Goal: Check status: Check status

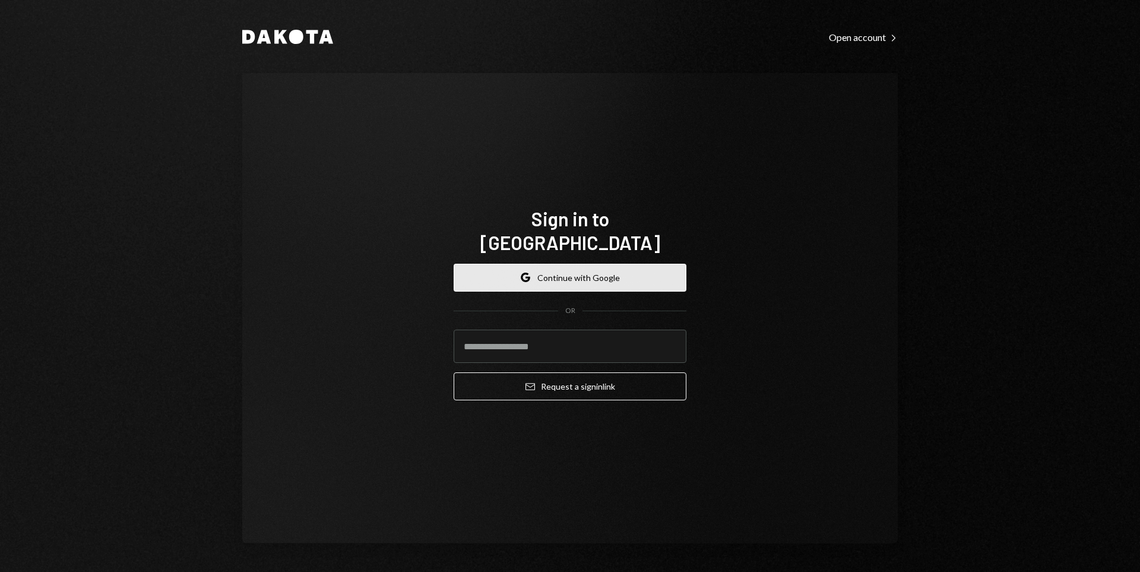
click at [568, 271] on button "Google Continue with Google" at bounding box center [570, 278] width 233 height 28
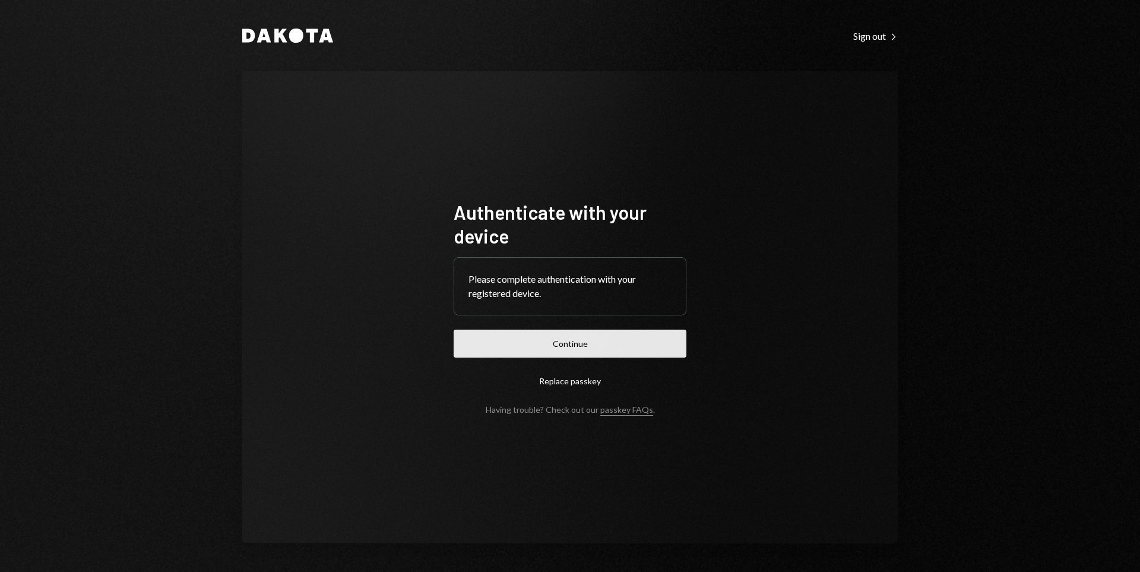
click at [554, 348] on button "Continue" at bounding box center [570, 344] width 233 height 28
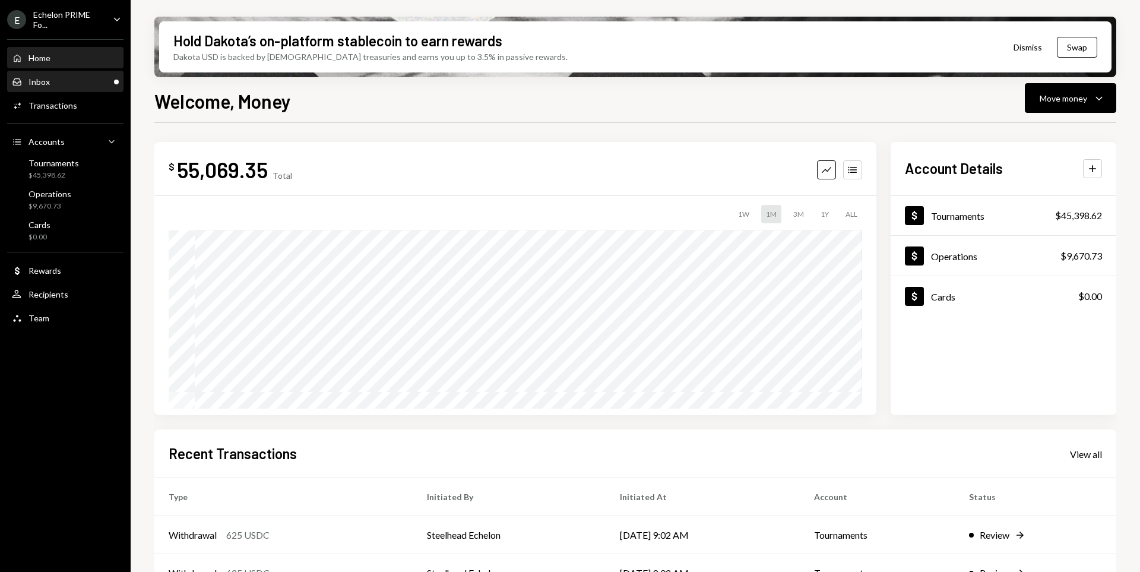
click at [43, 89] on div "Inbox Inbox" at bounding box center [65, 82] width 107 height 20
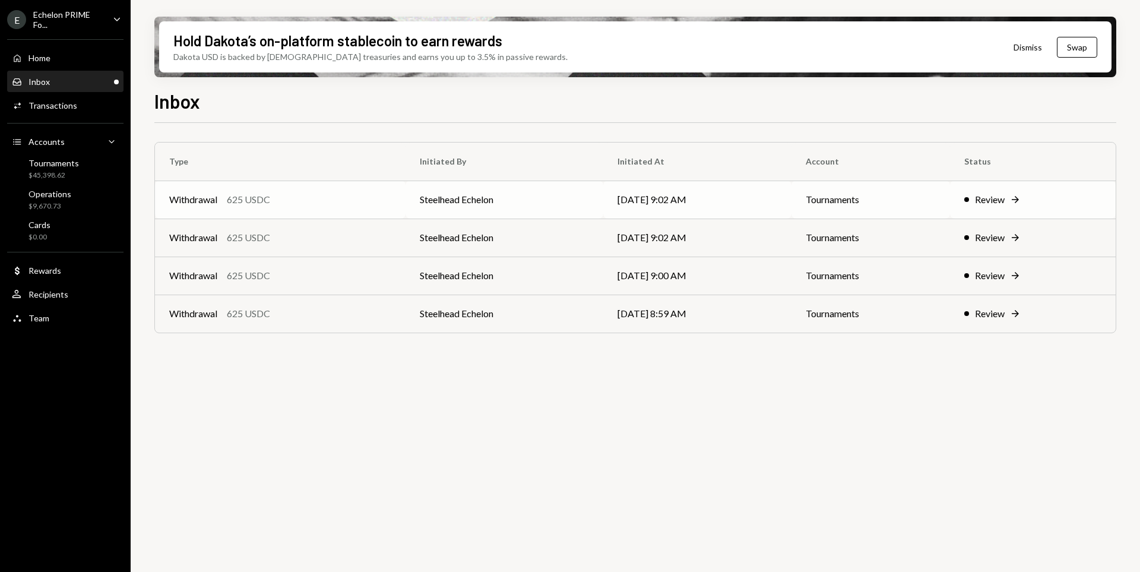
click at [603, 190] on td "[DATE] 9:02 AM" at bounding box center [697, 200] width 188 height 38
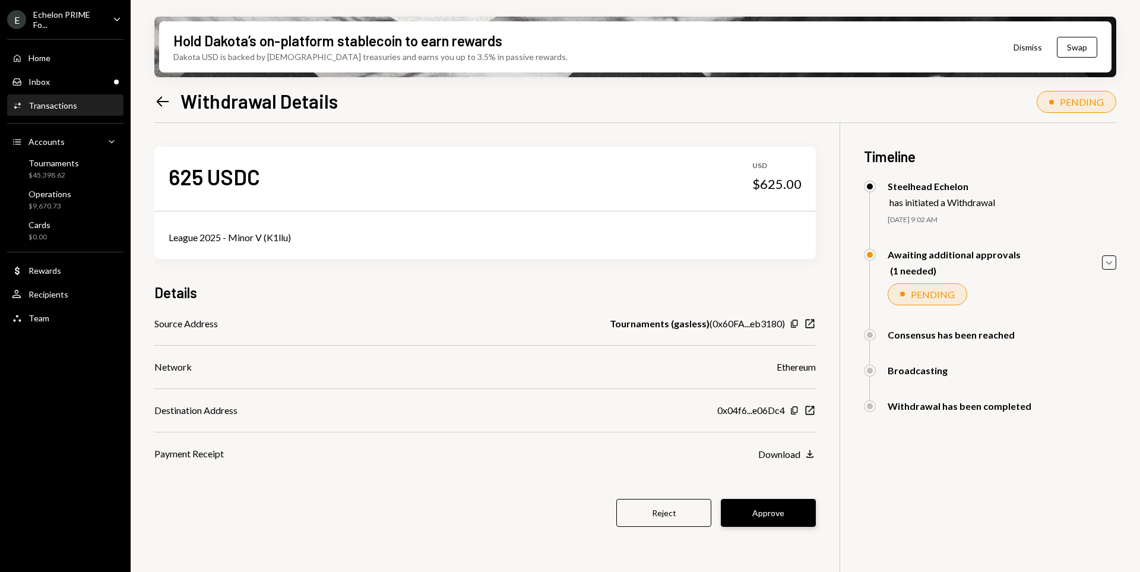
click at [788, 517] on button "Approve" at bounding box center [768, 513] width 95 height 28
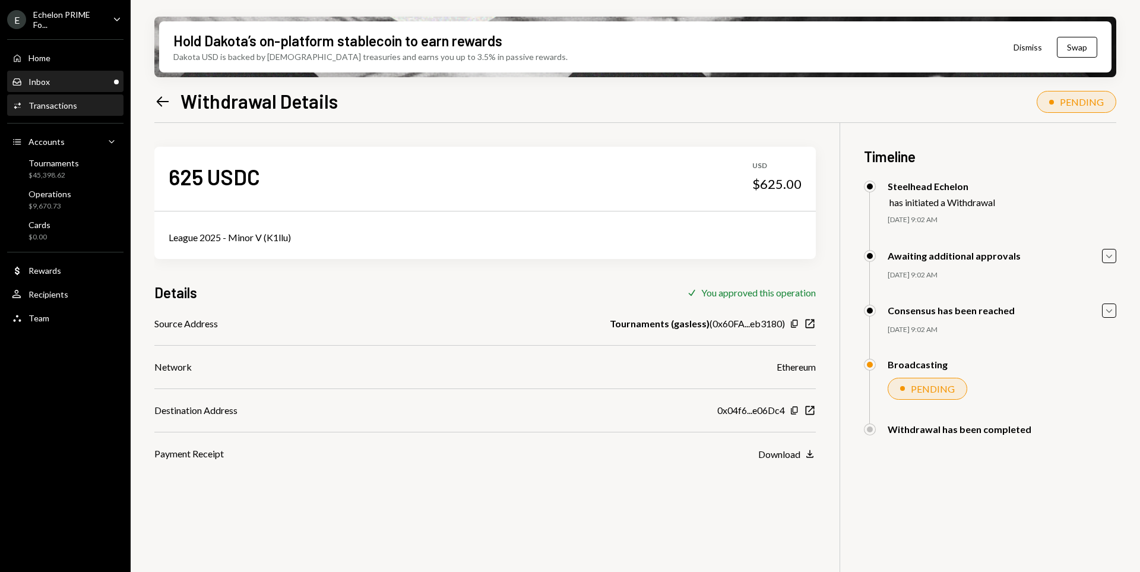
click at [78, 86] on div "Inbox Inbox" at bounding box center [65, 82] width 107 height 11
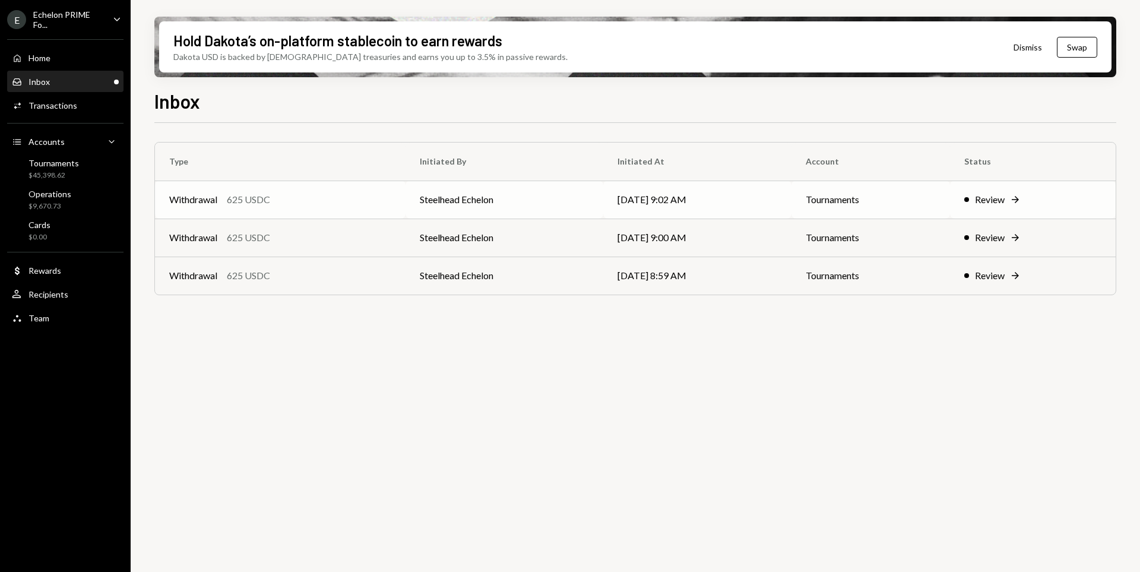
click at [567, 208] on td "Steelhead Echelon" at bounding box center [505, 200] width 198 height 38
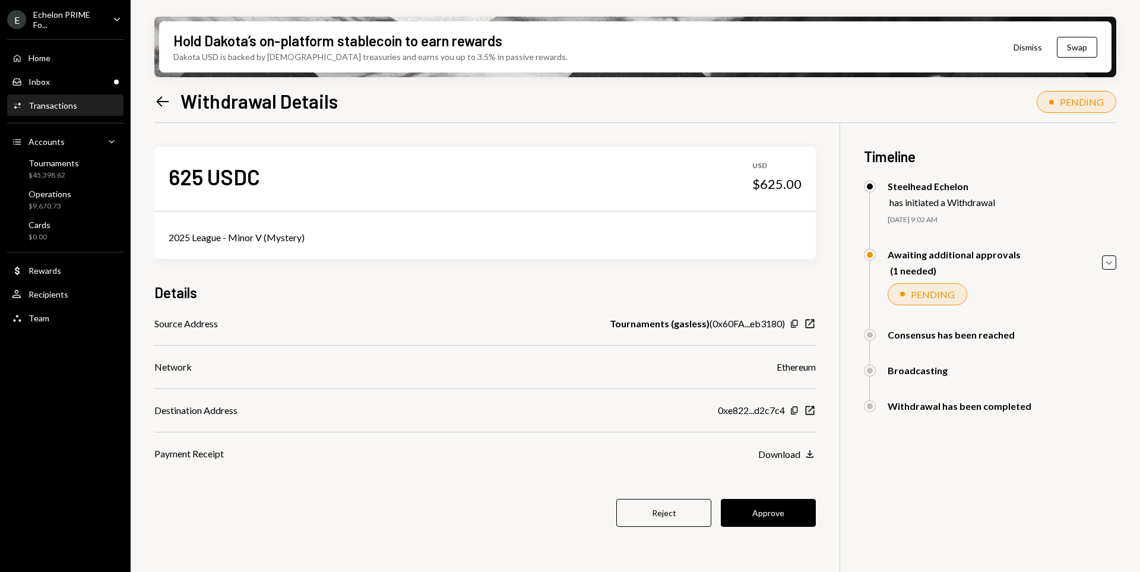
click at [792, 516] on button "Approve" at bounding box center [768, 513] width 95 height 28
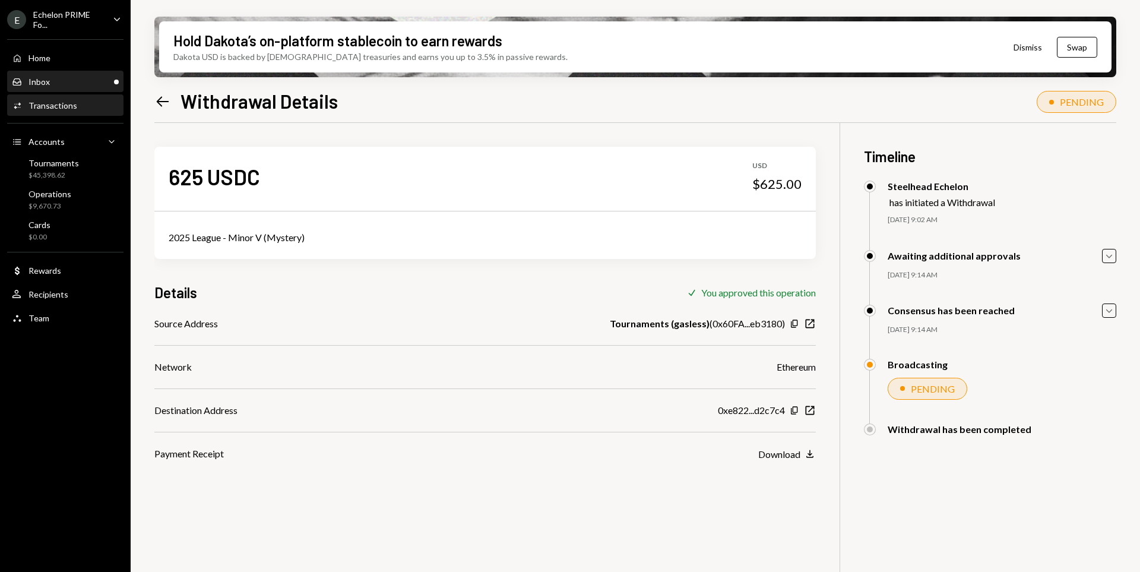
click at [61, 82] on div "Inbox Inbox" at bounding box center [65, 82] width 107 height 11
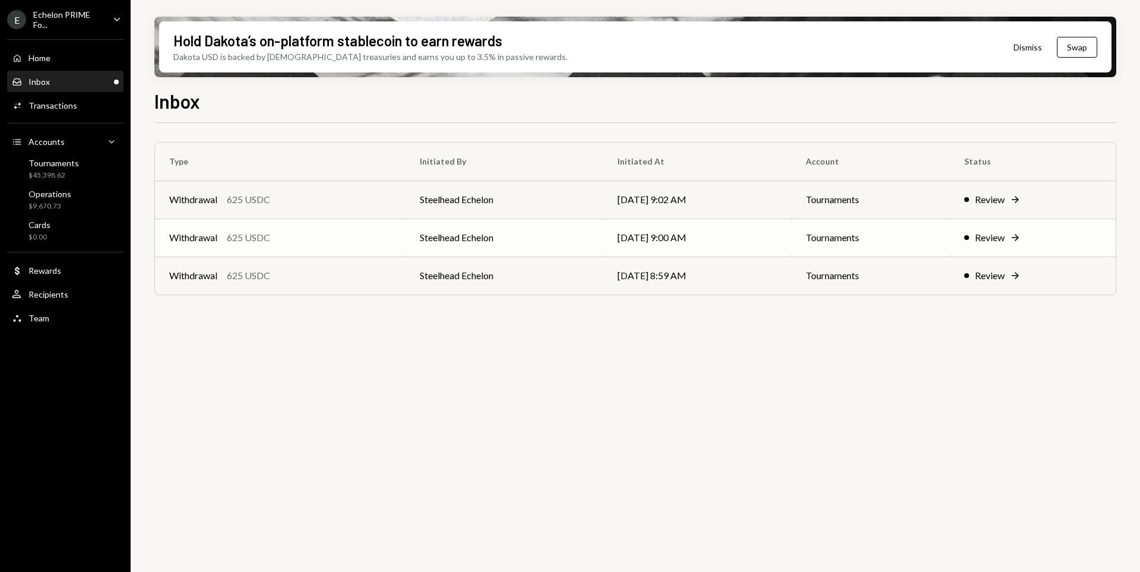
click at [340, 235] on div "Withdrawal 625 USDC" at bounding box center [280, 237] width 222 height 14
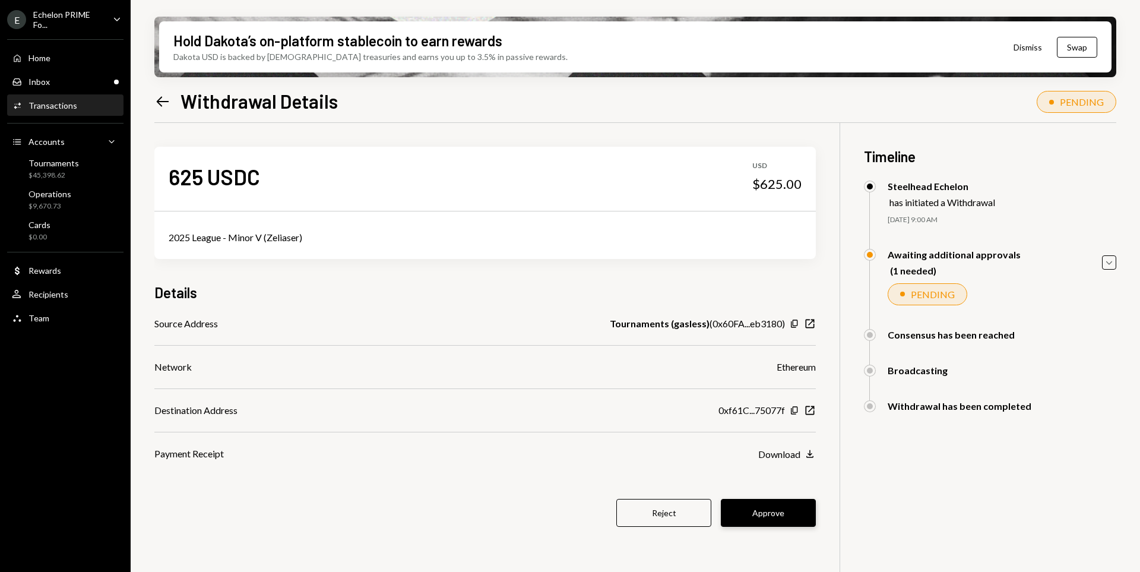
click at [777, 514] on button "Approve" at bounding box center [768, 513] width 95 height 28
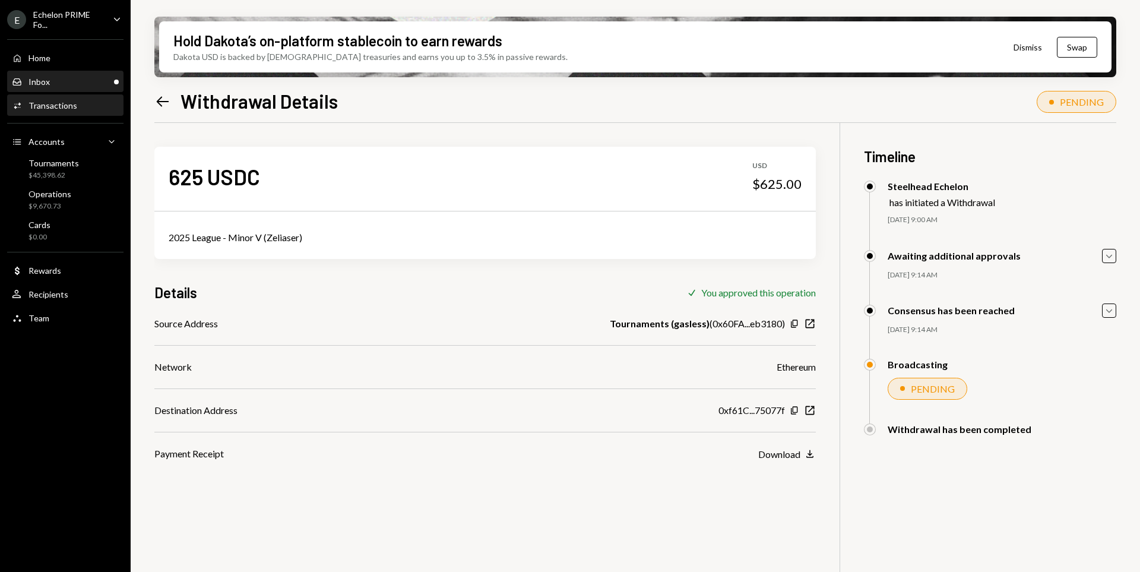
click at [72, 91] on div "Inbox Inbox" at bounding box center [65, 82] width 107 height 20
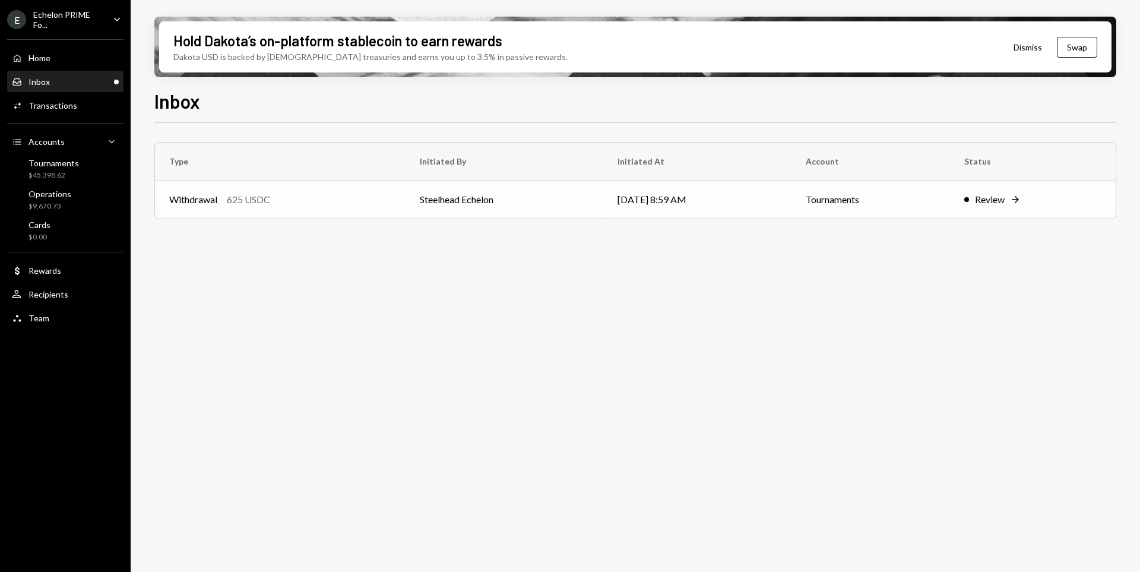
click at [539, 198] on td "Steelhead Echelon" at bounding box center [505, 200] width 198 height 38
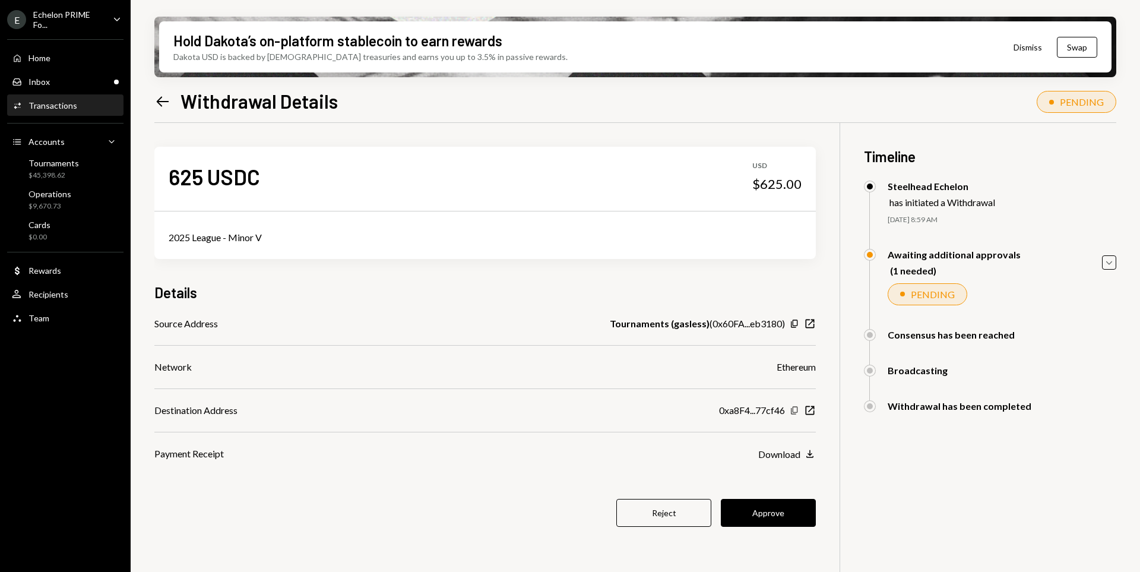
click at [794, 408] on icon "Copy" at bounding box center [795, 411] width 10 height 10
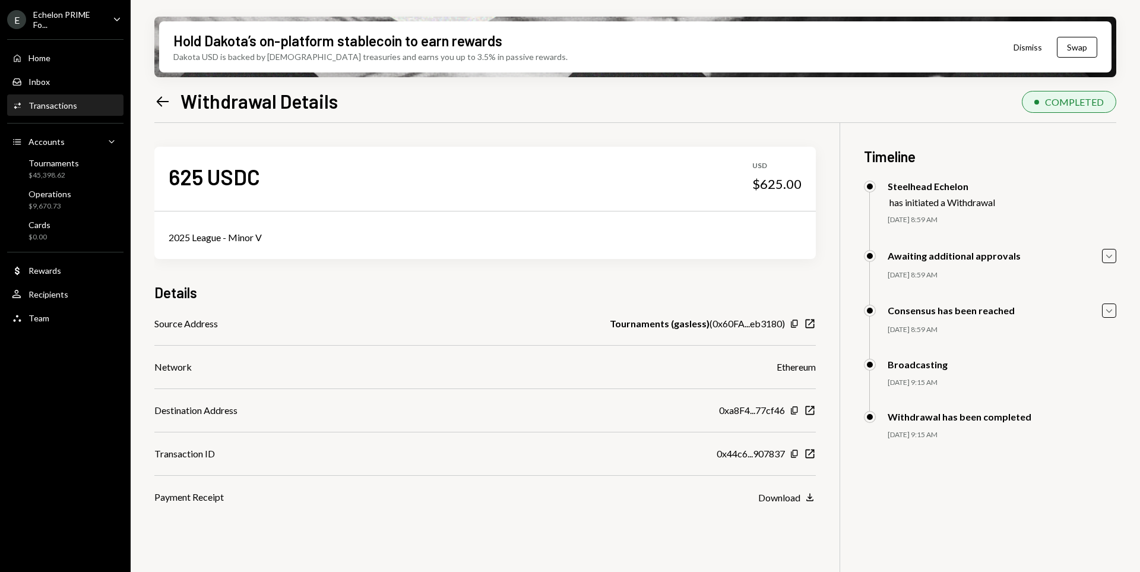
click at [937, 315] on div "Consensus has been reached" at bounding box center [951, 310] width 127 height 11
